Goal: Task Accomplishment & Management: Manage account settings

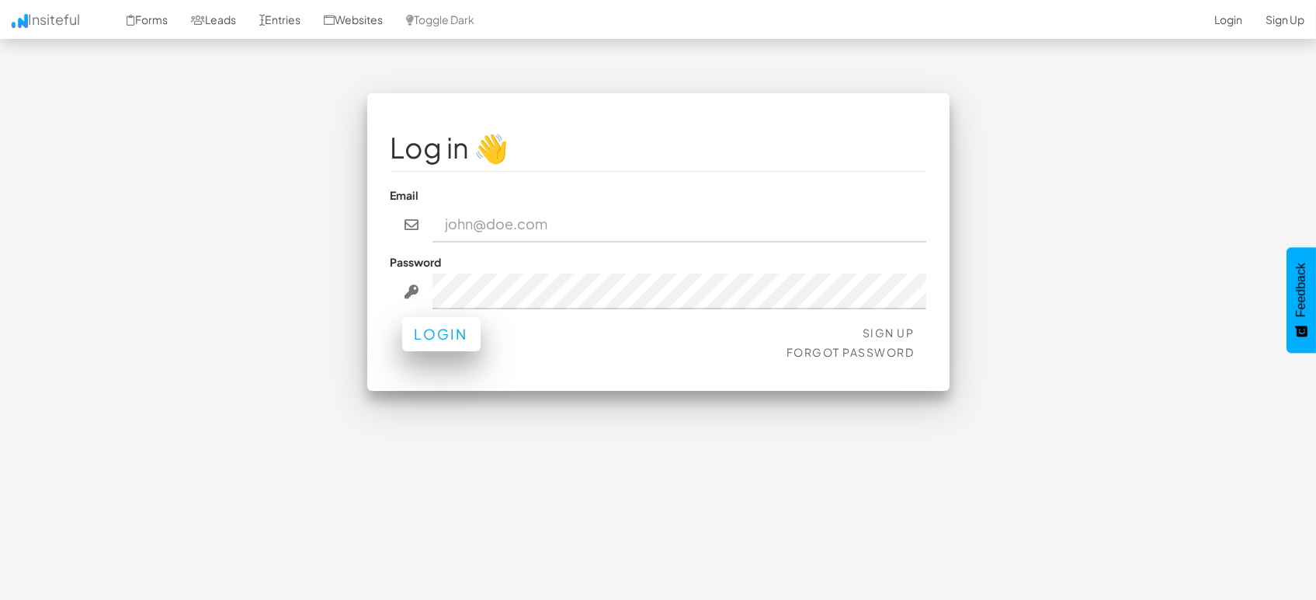
type input "[EMAIL_ADDRESS][DOMAIN_NAME]"
click at [450, 332] on button "Login" at bounding box center [441, 334] width 78 height 34
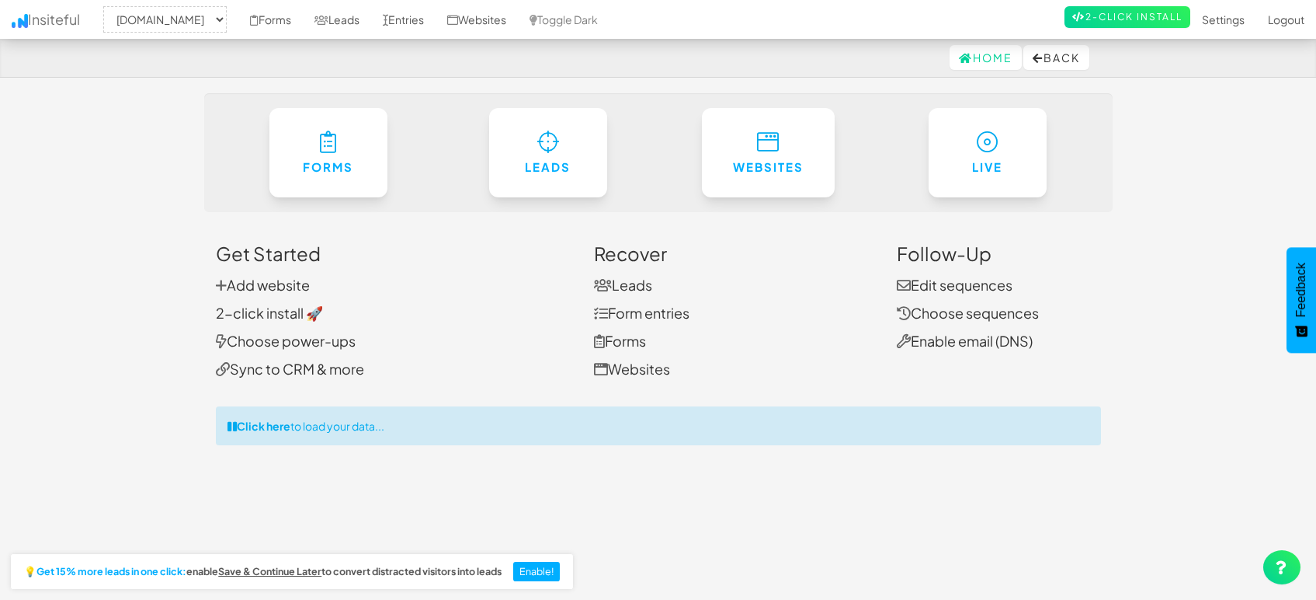
select select "1505"
click at [398, 26] on link "Entries" at bounding box center [403, 19] width 64 height 39
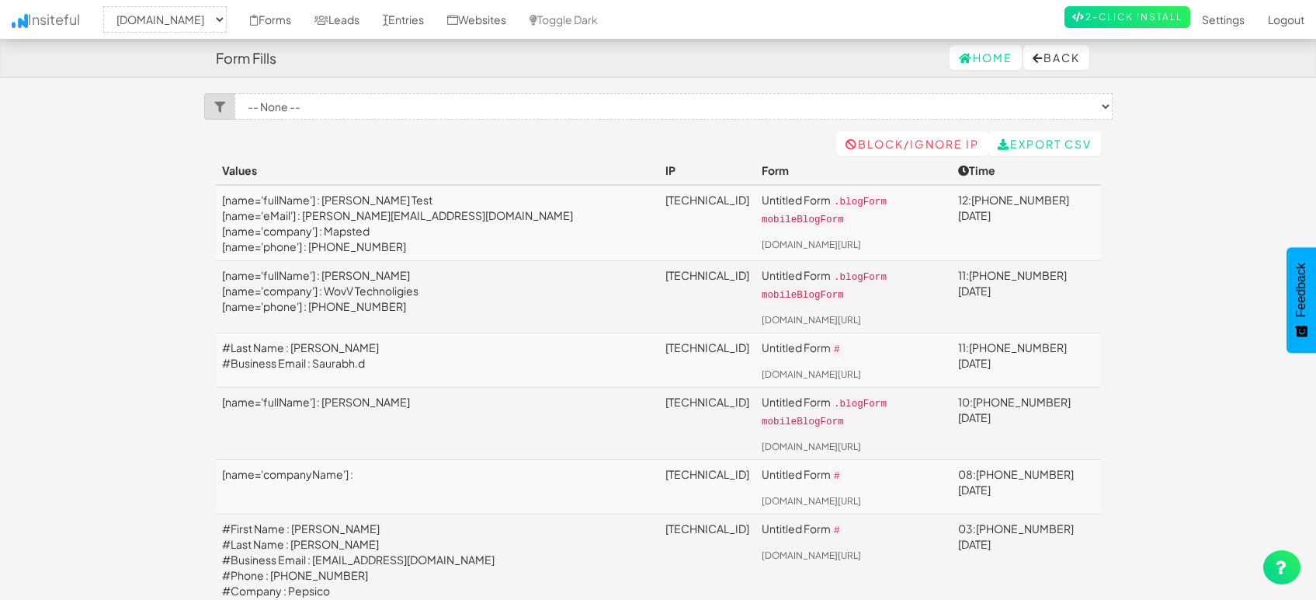
select select "1505"
click at [337, 19] on link "Leads" at bounding box center [337, 19] width 68 height 39
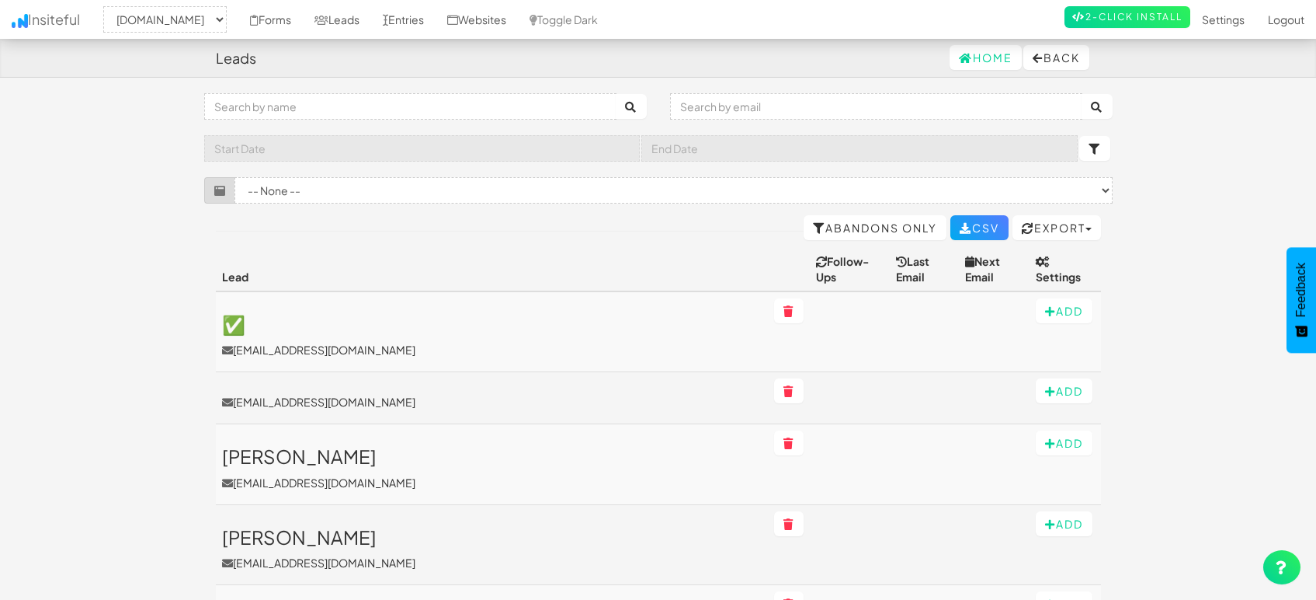
select select "1505"
